Goal: Information Seeking & Learning: Check status

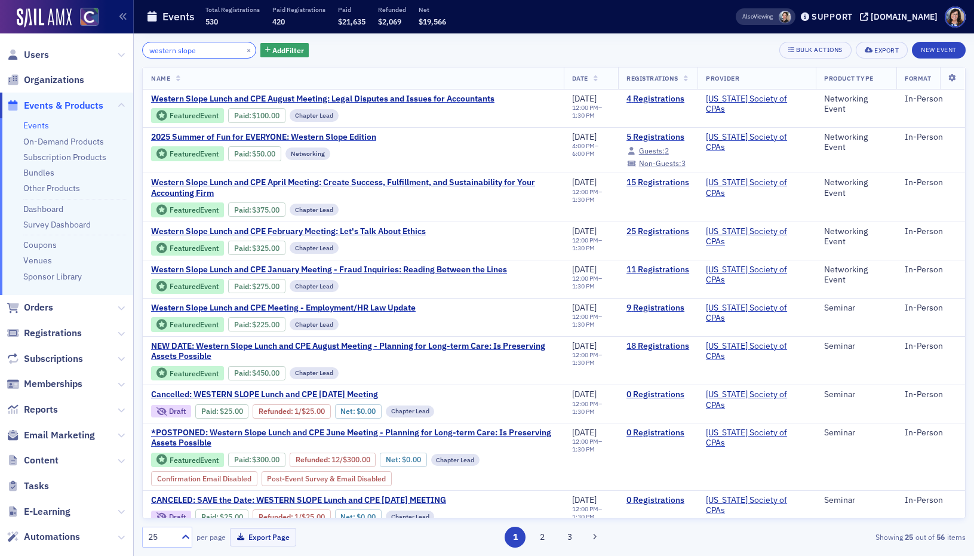
drag, startPoint x: 153, startPoint y: 44, endPoint x: 112, endPoint y: 41, distance: 41.9
click at [112, 41] on div "Users Organizations Events & Products Events On-Demand Products Subscription Pr…" at bounding box center [487, 278] width 974 height 556
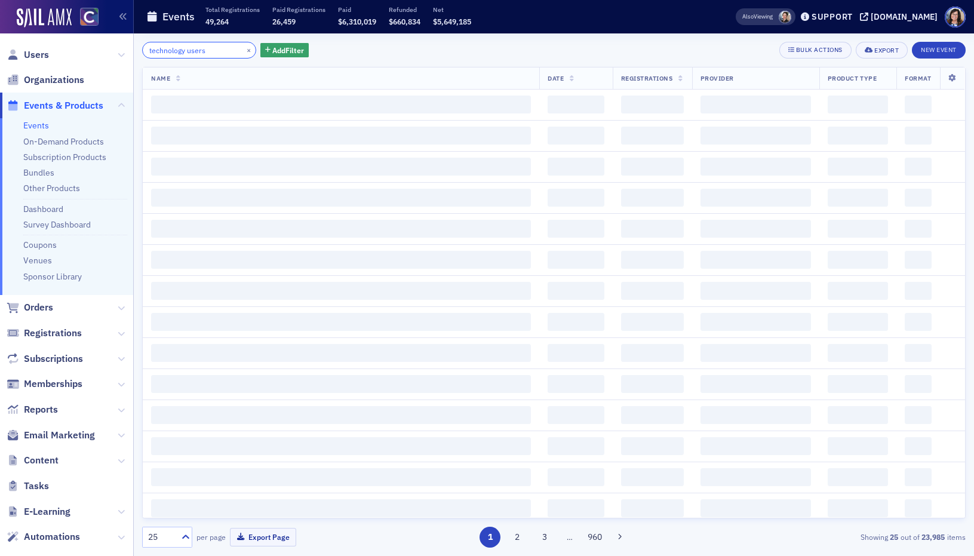
type input "technology users"
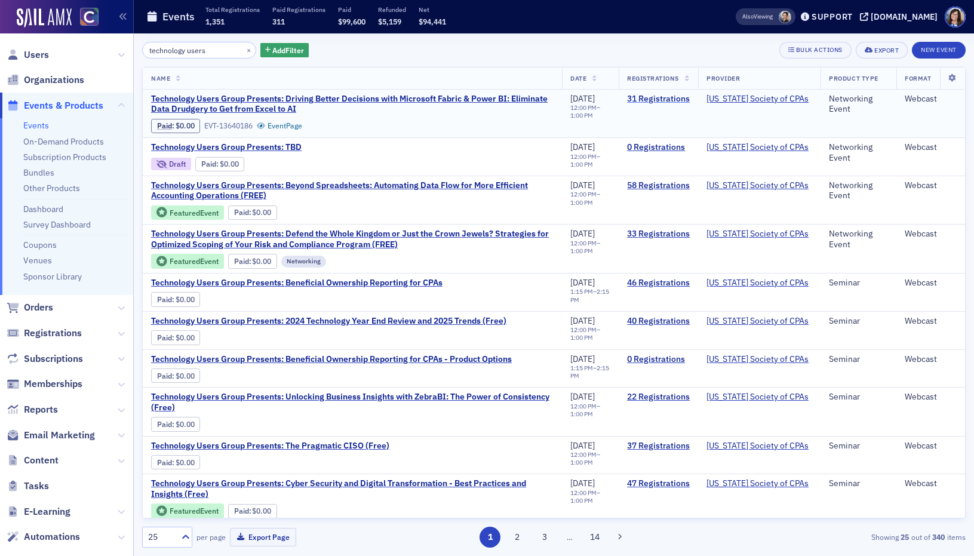
click at [646, 98] on link "31 Registrations" at bounding box center [658, 99] width 63 height 11
